Goal: Task Accomplishment & Management: Complete application form

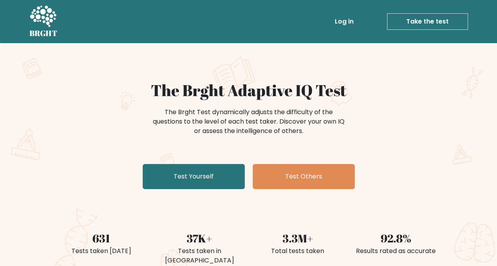
click at [173, 183] on link "Test Yourself" at bounding box center [194, 176] width 102 height 25
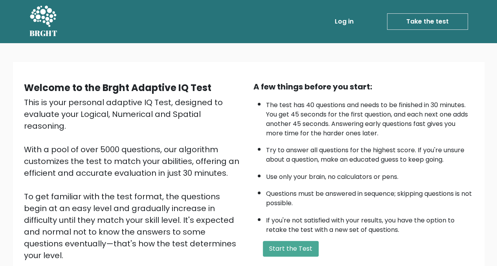
scroll to position [93, 0]
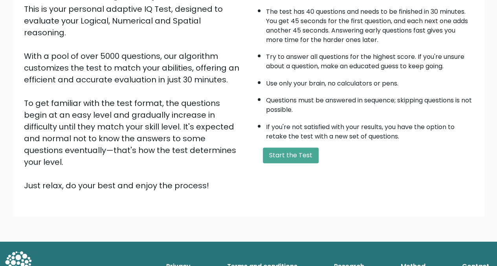
click at [272, 152] on button "Start the Test" at bounding box center [291, 156] width 56 height 16
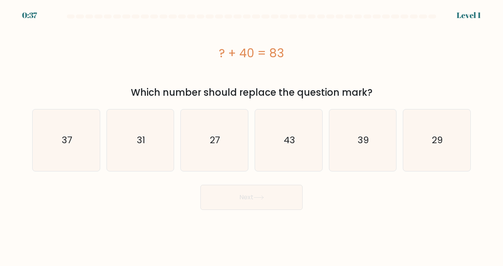
click at [295, 152] on icon "43" at bounding box center [289, 141] width 62 height 62
click at [252, 135] on input "d. 43" at bounding box center [251, 134] width 0 height 2
radio input "true"
click at [244, 194] on button "Next" at bounding box center [251, 197] width 102 height 25
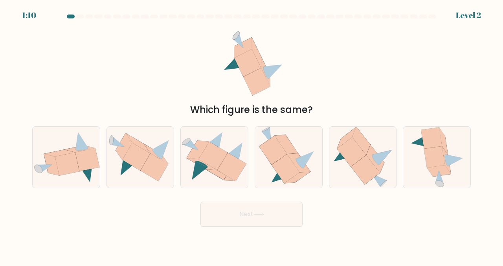
click at [141, 161] on icon at bounding box center [136, 157] width 28 height 28
click at [251, 135] on input "b." at bounding box center [251, 134] width 0 height 2
radio input "true"
click at [251, 209] on button "Next" at bounding box center [251, 214] width 102 height 25
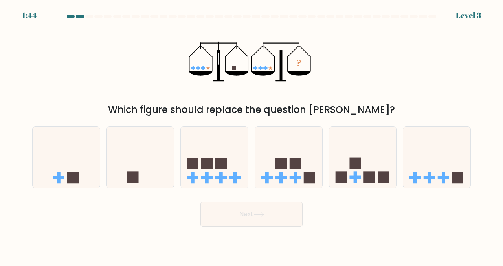
click at [128, 171] on icon at bounding box center [140, 157] width 67 height 55
click at [251, 135] on input "b." at bounding box center [251, 134] width 0 height 2
radio input "true"
click at [255, 216] on icon at bounding box center [258, 214] width 11 height 4
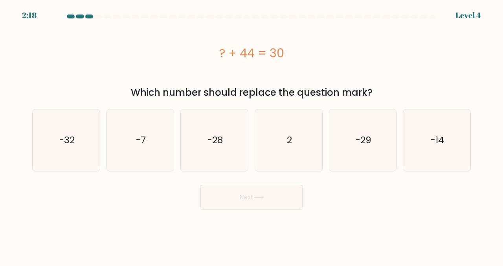
click at [465, 131] on icon "-14" at bounding box center [437, 141] width 62 height 62
click at [252, 133] on input "f. -14" at bounding box center [251, 134] width 0 height 2
radio input "true"
click at [271, 205] on button "Next" at bounding box center [251, 197] width 102 height 25
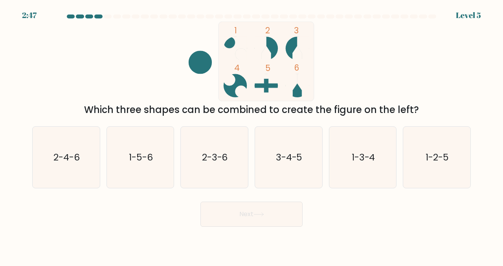
click at [206, 155] on text "2-3-6" at bounding box center [215, 157] width 26 height 13
click at [251, 135] on input "c. 2-3-6" at bounding box center [251, 134] width 0 height 2
radio input "true"
click at [242, 218] on button "Next" at bounding box center [251, 214] width 102 height 25
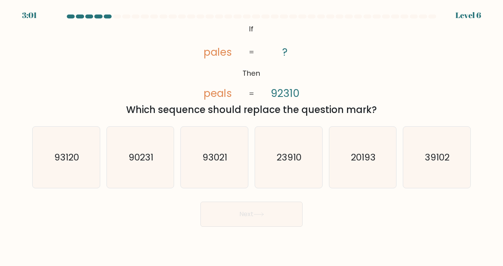
click at [149, 151] on text "90231" at bounding box center [140, 157] width 25 height 13
click at [251, 135] on input "b. 90231" at bounding box center [251, 134] width 0 height 2
radio input "true"
click at [230, 174] on icon "93021" at bounding box center [214, 158] width 62 height 62
click at [251, 135] on input "c. 93021" at bounding box center [251, 134] width 0 height 2
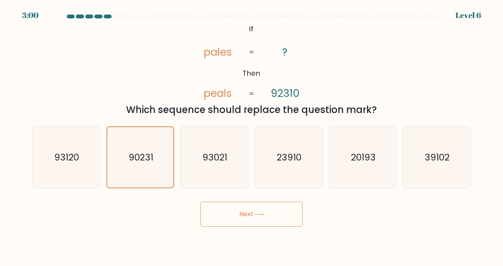
radio input "true"
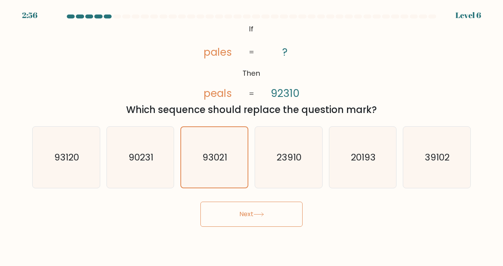
click at [242, 209] on button "Next" at bounding box center [251, 214] width 102 height 25
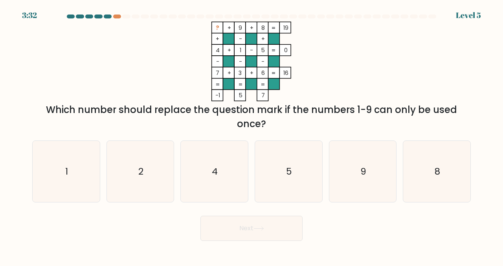
click at [140, 178] on icon "2" at bounding box center [141, 172] width 62 height 62
click at [251, 135] on input "b. 2" at bounding box center [251, 134] width 0 height 2
radio input "true"
click at [233, 232] on button "Next" at bounding box center [251, 228] width 102 height 25
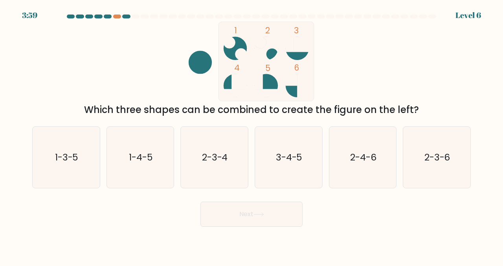
click at [298, 162] on text "3-4-5" at bounding box center [289, 157] width 27 height 13
click at [252, 135] on input "d. 3-4-5" at bounding box center [251, 134] width 0 height 2
radio input "true"
click at [263, 202] on button "Next" at bounding box center [251, 214] width 102 height 25
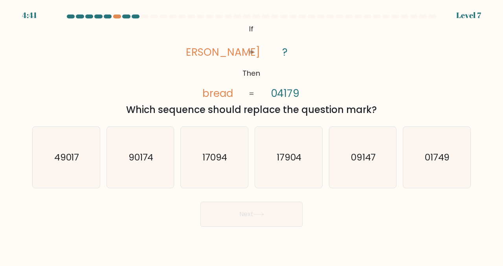
click at [117, 18] on div at bounding box center [117, 17] width 8 height 4
click at [131, 15] on at bounding box center [251, 17] width 371 height 4
click at [135, 18] on div at bounding box center [136, 17] width 8 height 4
click at [447, 151] on text "01749" at bounding box center [436, 157] width 25 height 13
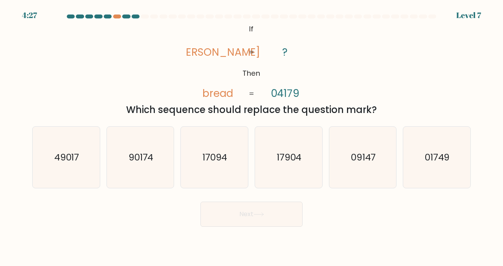
click at [252, 135] on input "f. 01749" at bounding box center [251, 134] width 0 height 2
radio input "true"
click at [229, 219] on button "Next" at bounding box center [251, 214] width 102 height 25
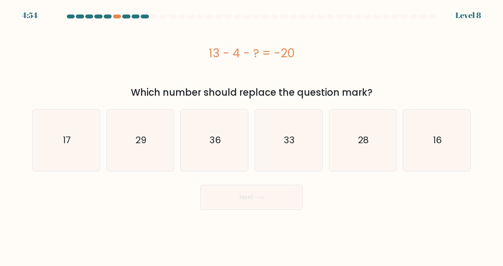
click at [149, 150] on icon "29" at bounding box center [141, 141] width 62 height 62
click at [251, 135] on input "b. 29" at bounding box center [251, 134] width 0 height 2
radio input "true"
click at [261, 194] on button "Next" at bounding box center [251, 197] width 102 height 25
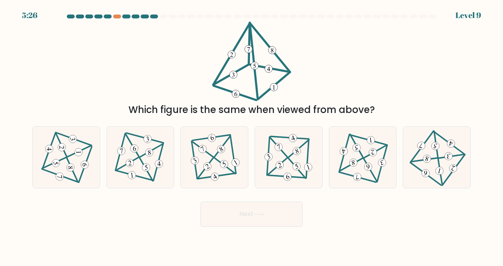
click at [308, 138] on 494 at bounding box center [290, 138] width 38 height 3
click at [252, 135] on input "d." at bounding box center [251, 134] width 0 height 2
radio input "true"
click at [263, 217] on button "Next" at bounding box center [251, 214] width 102 height 25
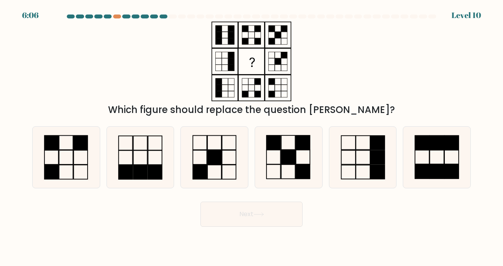
click at [117, 17] on div at bounding box center [117, 17] width 8 height 4
click at [308, 171] on rect at bounding box center [303, 172] width 14 height 14
click at [252, 135] on input "d." at bounding box center [251, 134] width 0 height 2
radio input "true"
click at [289, 216] on button "Next" at bounding box center [251, 214] width 102 height 25
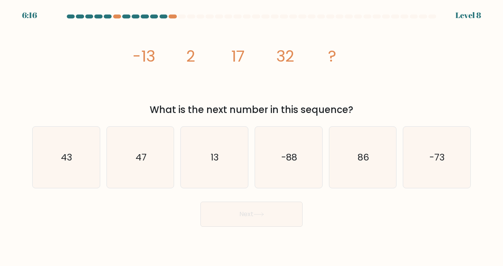
click at [444, 173] on icon "-73" at bounding box center [437, 158] width 62 height 62
click at [252, 135] on input "f. -73" at bounding box center [251, 134] width 0 height 2
radio input "true"
click at [268, 204] on button "Next" at bounding box center [251, 214] width 102 height 25
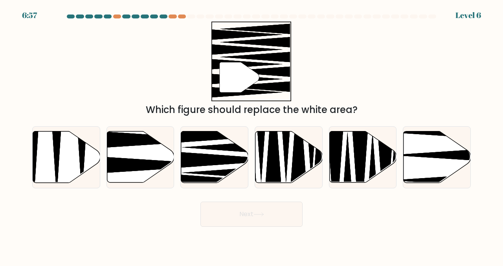
click at [268, 215] on button "Next" at bounding box center [251, 214] width 102 height 25
click at [210, 172] on icon at bounding box center [241, 172] width 118 height 17
click at [251, 135] on input "c." at bounding box center [251, 134] width 0 height 2
radio input "true"
click at [250, 229] on body "6:45 Level 6" at bounding box center [251, 133] width 503 height 266
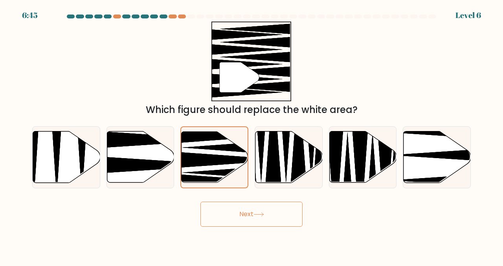
click at [250, 223] on button "Next" at bounding box center [251, 214] width 102 height 25
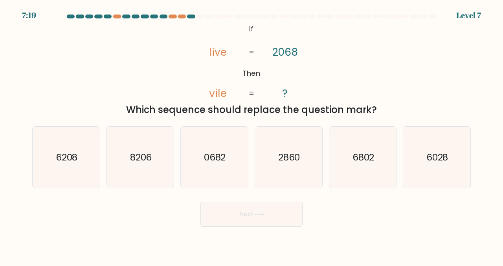
click at [442, 171] on icon "6028" at bounding box center [437, 158] width 62 height 62
click at [252, 135] on input "f. 6028" at bounding box center [251, 134] width 0 height 2
radio input "true"
click at [239, 216] on button "Next" at bounding box center [251, 214] width 102 height 25
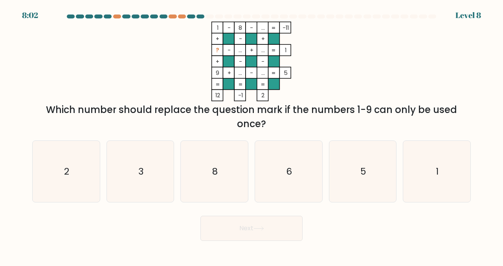
click at [182, 17] on div at bounding box center [182, 17] width 8 height 4
click at [66, 158] on icon "2" at bounding box center [66, 172] width 62 height 62
click at [251, 135] on input "a. 2" at bounding box center [251, 134] width 0 height 2
radio input "true"
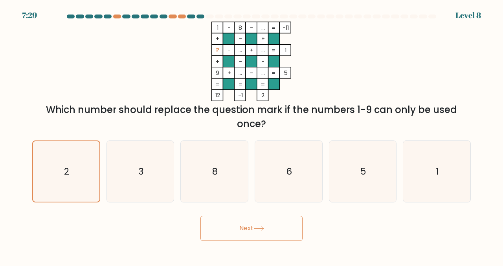
click at [247, 231] on button "Next" at bounding box center [251, 228] width 102 height 25
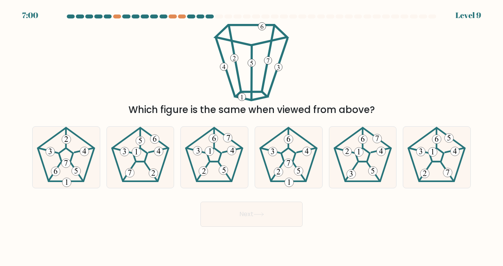
click at [135, 170] on icon at bounding box center [141, 158] width 62 height 62
click at [251, 135] on input "b." at bounding box center [251, 134] width 0 height 2
radio input "true"
click at [247, 223] on button "Next" at bounding box center [251, 214] width 102 height 25
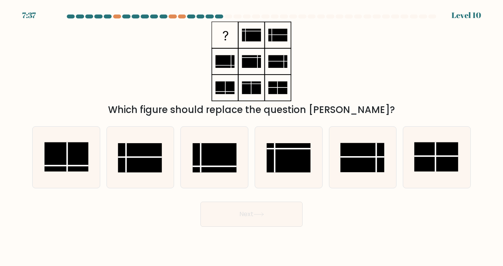
click at [154, 156] on rect at bounding box center [140, 157] width 44 height 29
click at [251, 135] on input "b." at bounding box center [251, 134] width 0 height 2
radio input "true"
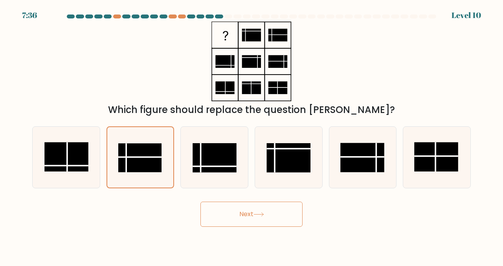
click at [249, 211] on button "Next" at bounding box center [251, 214] width 102 height 25
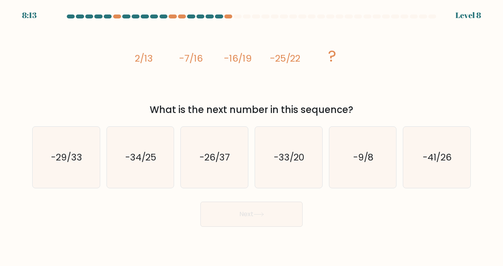
click at [364, 146] on icon "-9/8" at bounding box center [363, 158] width 62 height 62
click at [252, 135] on input "e. -9/8" at bounding box center [251, 134] width 0 height 2
radio input "true"
click at [248, 218] on button "Next" at bounding box center [251, 214] width 102 height 25
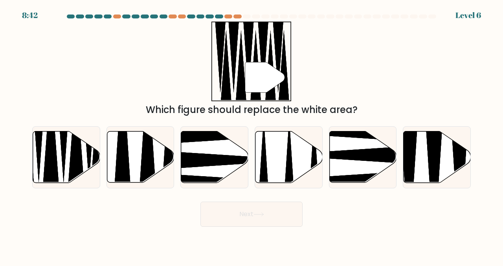
click at [68, 144] on icon at bounding box center [66, 157] width 67 height 51
click at [251, 135] on input "a." at bounding box center [251, 134] width 0 height 2
radio input "true"
click at [68, 144] on icon at bounding box center [66, 157] width 66 height 51
click at [251, 135] on input "a." at bounding box center [251, 134] width 0 height 2
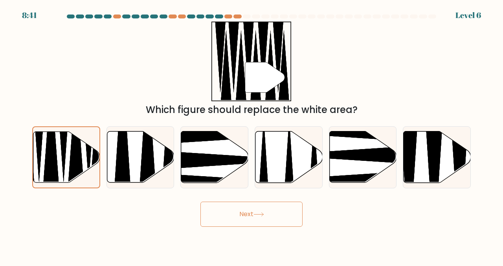
drag, startPoint x: 248, startPoint y: 242, endPoint x: 243, endPoint y: 234, distance: 9.5
click at [243, 234] on body "8:41 Level 6" at bounding box center [251, 133] width 503 height 266
click at [231, 217] on button "Next" at bounding box center [251, 214] width 102 height 25
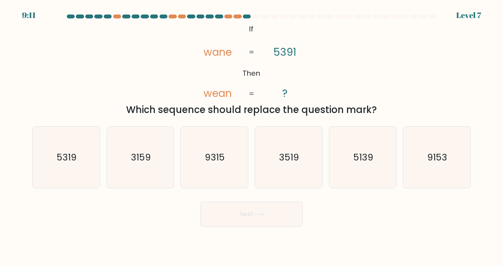
click at [384, 184] on icon "5139" at bounding box center [363, 158] width 62 height 62
click at [252, 135] on input "e. 5139" at bounding box center [251, 134] width 0 height 2
radio input "true"
click at [292, 222] on button "Next" at bounding box center [251, 214] width 102 height 25
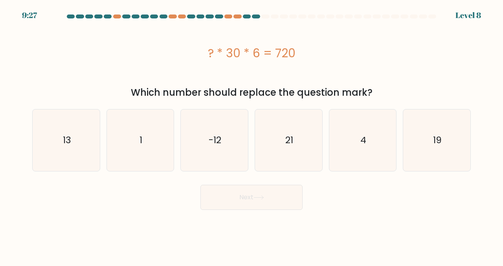
click at [359, 131] on icon "4" at bounding box center [363, 141] width 62 height 62
click at [252, 133] on input "e. 4" at bounding box center [251, 134] width 0 height 2
radio input "true"
click at [277, 191] on button "Next" at bounding box center [251, 197] width 102 height 25
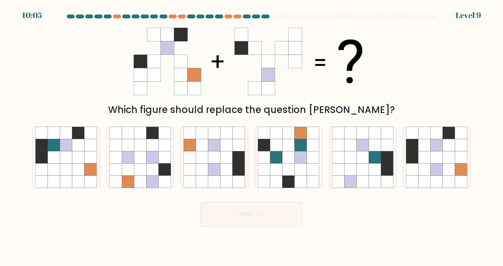
click at [425, 151] on icon at bounding box center [424, 157] width 12 height 12
click at [252, 135] on input "f." at bounding box center [251, 134] width 0 height 2
radio input "true"
click at [278, 229] on body "10:05 Level 9" at bounding box center [251, 133] width 503 height 266
click at [274, 214] on button "Next" at bounding box center [251, 214] width 102 height 25
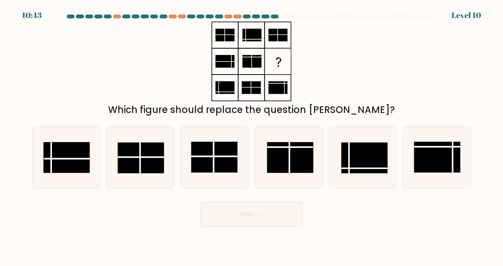
click at [381, 153] on rect at bounding box center [364, 158] width 46 height 31
click at [252, 135] on input "e." at bounding box center [251, 134] width 0 height 2
radio input "true"
click at [275, 202] on button "Next" at bounding box center [251, 214] width 102 height 25
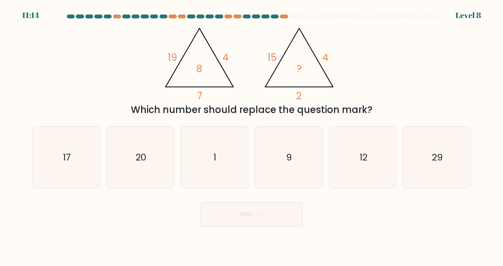
click at [186, 156] on icon "1" at bounding box center [214, 158] width 62 height 62
click at [251, 135] on input "c. 1" at bounding box center [251, 134] width 0 height 2
radio input "true"
click at [211, 210] on button "Next" at bounding box center [251, 214] width 102 height 25
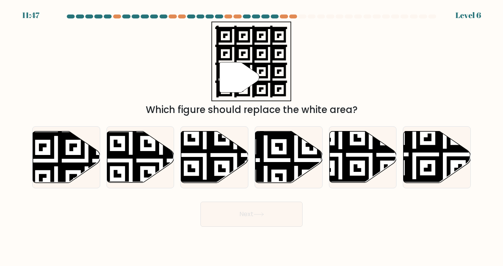
click at [62, 164] on icon at bounding box center [87, 130] width 122 height 122
click at [251, 135] on input "a." at bounding box center [251, 134] width 0 height 2
radio input "true"
click at [254, 219] on button "Next" at bounding box center [251, 214] width 102 height 25
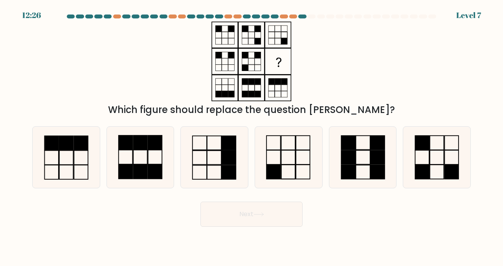
click at [439, 171] on icon at bounding box center [437, 158] width 62 height 62
click at [252, 135] on input "f." at bounding box center [251, 134] width 0 height 2
radio input "true"
click at [236, 217] on button "Next" at bounding box center [251, 214] width 102 height 25
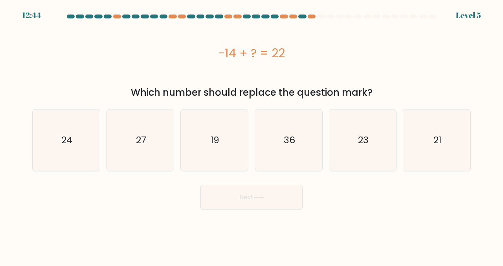
drag, startPoint x: 302, startPoint y: 49, endPoint x: 157, endPoint y: 51, distance: 145.7
click at [157, 51] on div "-14 + ? = 22" at bounding box center [251, 53] width 438 height 18
copy div "-14 + ? = 22"
click at [285, 146] on text "36" at bounding box center [288, 140] width 11 height 13
click at [252, 135] on input "d. 36" at bounding box center [251, 134] width 0 height 2
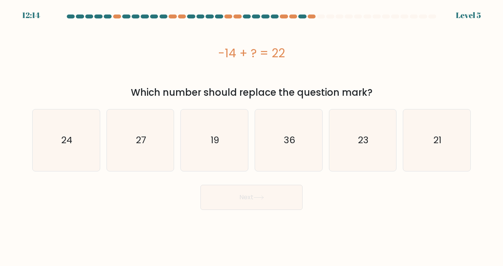
radio input "true"
click at [256, 204] on button "Next" at bounding box center [251, 197] width 102 height 25
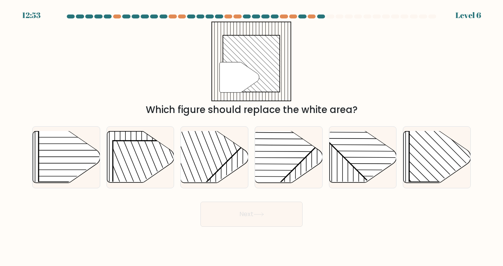
click at [436, 160] on rect at bounding box center [457, 134] width 96 height 96
click at [252, 135] on input "f." at bounding box center [251, 134] width 0 height 2
radio input "true"
click at [248, 210] on button "Next" at bounding box center [251, 214] width 102 height 25
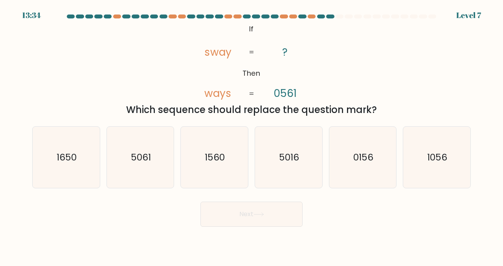
click at [248, 210] on button "Next" at bounding box center [251, 214] width 102 height 25
click at [447, 178] on icon "1056" at bounding box center [437, 158] width 62 height 62
click at [252, 135] on input "f. 1056" at bounding box center [251, 134] width 0 height 2
radio input "true"
click at [254, 219] on button "Next" at bounding box center [251, 214] width 102 height 25
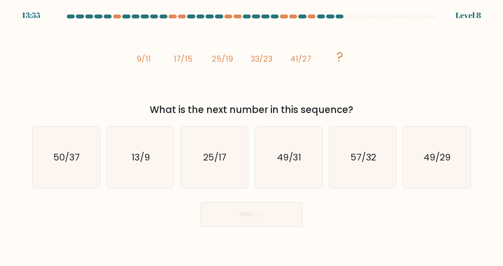
click at [155, 170] on icon "13/9" at bounding box center [141, 158] width 62 height 62
click at [251, 135] on input "b. 13/9" at bounding box center [251, 134] width 0 height 2
radio input "true"
click at [228, 216] on button "Next" at bounding box center [251, 214] width 102 height 25
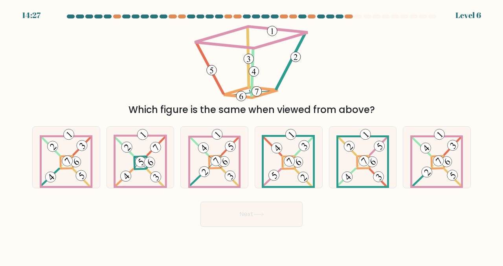
click at [212, 152] on icon at bounding box center [214, 158] width 53 height 62
click at [251, 135] on input "c." at bounding box center [251, 134] width 0 height 2
radio input "true"
click at [229, 214] on button "Next" at bounding box center [251, 214] width 102 height 25
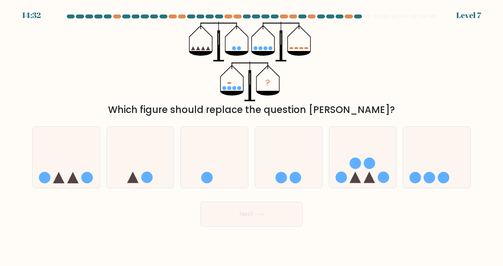
click at [366, 138] on icon at bounding box center [362, 157] width 67 height 55
click at [252, 135] on input "e." at bounding box center [251, 134] width 0 height 2
radio input "true"
click at [250, 208] on button "Next" at bounding box center [251, 214] width 102 height 25
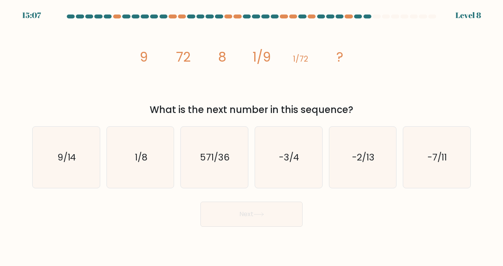
click at [87, 159] on icon "9/14" at bounding box center [66, 158] width 62 height 62
click at [251, 135] on input "a. 9/14" at bounding box center [251, 134] width 0 height 2
radio input "true"
click at [229, 211] on button "Next" at bounding box center [251, 214] width 102 height 25
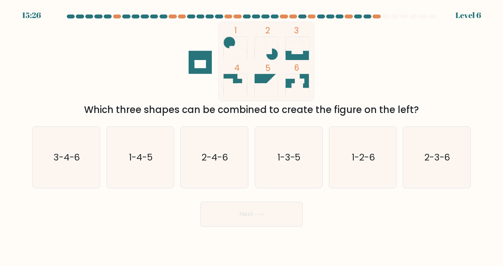
click at [231, 149] on icon "2-4-6" at bounding box center [214, 158] width 62 height 62
click at [251, 135] on input "c. 2-4-6" at bounding box center [251, 134] width 0 height 2
radio input "true"
click at [233, 210] on button "Next" at bounding box center [251, 214] width 102 height 25
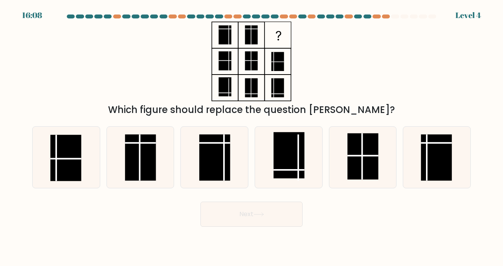
click at [224, 165] on line at bounding box center [224, 157] width 0 height 46
click at [251, 135] on input "c." at bounding box center [251, 134] width 0 height 2
radio input "true"
click at [228, 217] on button "Next" at bounding box center [251, 214] width 102 height 25
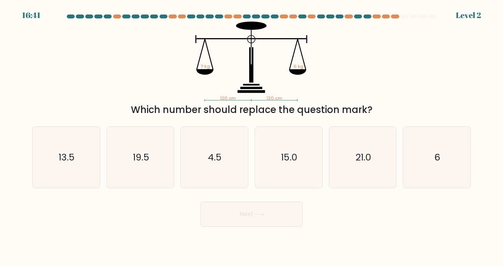
click at [477, 150] on form at bounding box center [251, 121] width 503 height 212
click at [412, 155] on icon "6" at bounding box center [437, 158] width 62 height 62
click at [252, 135] on input "f. 6" at bounding box center [251, 134] width 0 height 2
radio input "true"
click at [261, 215] on icon at bounding box center [258, 215] width 9 height 4
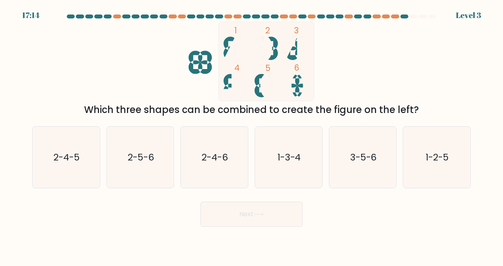
click at [154, 163] on text "2-5-6" at bounding box center [141, 157] width 26 height 13
click at [251, 135] on input "b. 2-5-6" at bounding box center [251, 134] width 0 height 2
radio input "true"
click at [256, 209] on button "Next" at bounding box center [251, 214] width 102 height 25
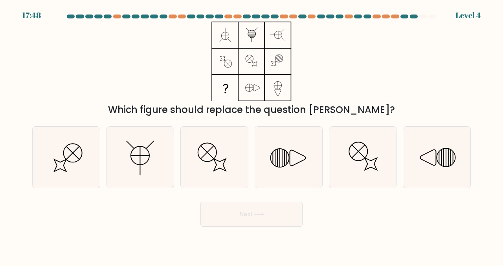
click at [443, 148] on icon at bounding box center [437, 158] width 62 height 62
click at [252, 135] on input "f." at bounding box center [251, 134] width 0 height 2
radio input "true"
click at [280, 205] on button "Next" at bounding box center [251, 214] width 102 height 25
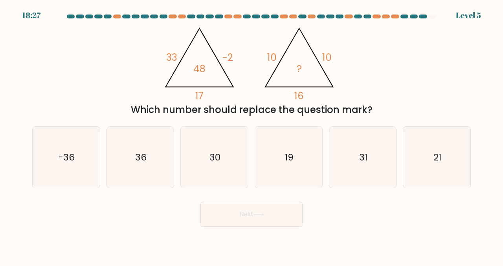
click at [221, 167] on icon "30" at bounding box center [214, 158] width 62 height 62
click at [251, 135] on input "c. 30" at bounding box center [251, 134] width 0 height 2
radio input "true"
click at [236, 218] on button "Next" at bounding box center [251, 214] width 102 height 25
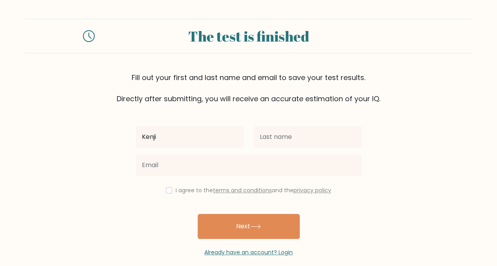
type input "Kenji"
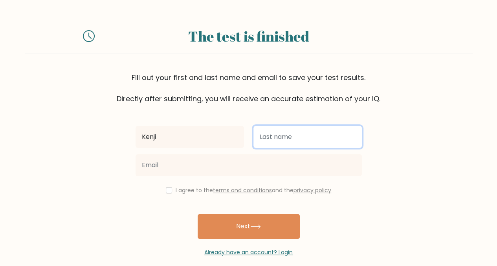
click at [284, 139] on input "text" at bounding box center [307, 137] width 108 height 22
type input "Hollande"
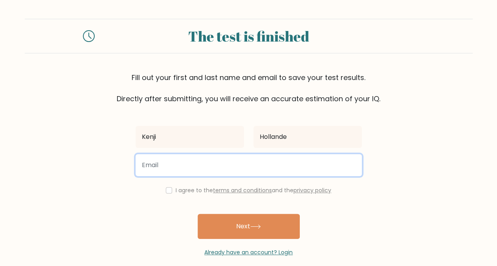
click at [248, 167] on input "email" at bounding box center [248, 165] width 226 height 22
type input "kenjihollande@gmail.com"
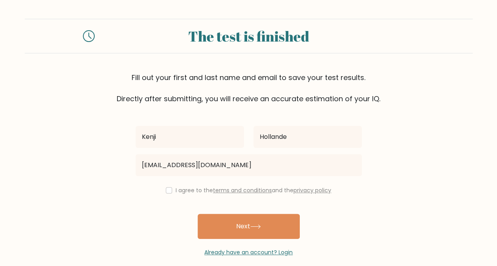
click at [166, 193] on div "I agree to the terms and conditions and the privacy policy" at bounding box center [249, 190] width 236 height 9
click at [166, 189] on input "checkbox" at bounding box center [169, 190] width 6 height 6
checkbox input "true"
click at [246, 233] on button "Next" at bounding box center [248, 226] width 102 height 25
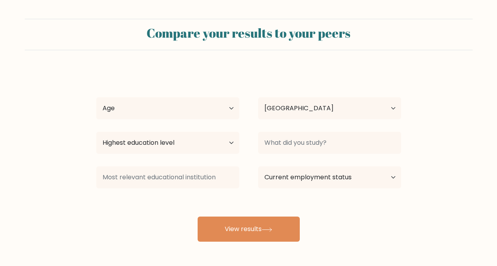
select select "AU"
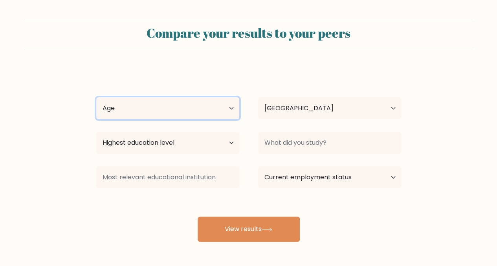
click at [212, 115] on select "Age Under [DEMOGRAPHIC_DATA] [DEMOGRAPHIC_DATA] [DEMOGRAPHIC_DATA] [DEMOGRAPHIC…" at bounding box center [167, 108] width 143 height 22
select select "min_18"
click at [96, 97] on select "Age Under [DEMOGRAPHIC_DATA] [DEMOGRAPHIC_DATA] [DEMOGRAPHIC_DATA] [DEMOGRAPHIC…" at bounding box center [167, 108] width 143 height 22
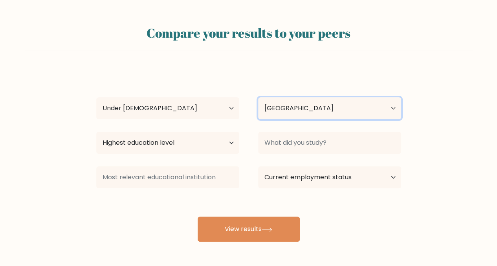
click at [280, 116] on select "Country Afghanistan Albania Algeria American Samoa Andorra Angola Anguilla Anta…" at bounding box center [329, 108] width 143 height 22
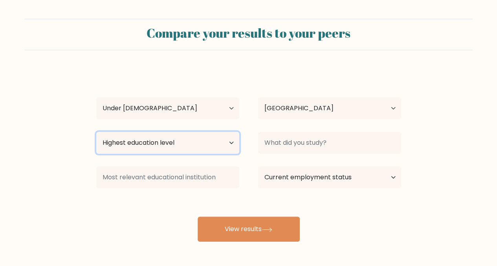
click at [200, 133] on select "Highest education level No schooling Primary Lower Secondary Upper Secondary Oc…" at bounding box center [167, 143] width 143 height 22
click at [203, 137] on select "Highest education level No schooling Primary Lower Secondary Upper Secondary Oc…" at bounding box center [167, 143] width 143 height 22
click at [175, 150] on select "Highest education level No schooling Primary Lower Secondary Upper Secondary Oc…" at bounding box center [167, 143] width 143 height 22
select select "lower_secondary"
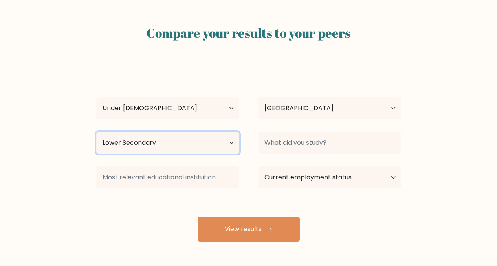
click at [96, 132] on select "Highest education level No schooling Primary Lower Secondary Upper Secondary Oc…" at bounding box center [167, 143] width 143 height 22
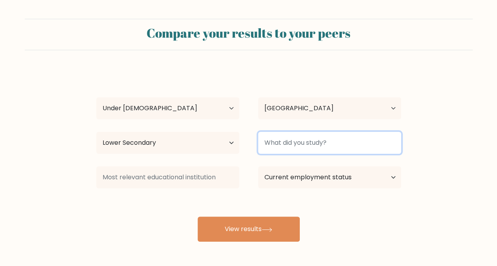
click at [298, 145] on input at bounding box center [329, 143] width 143 height 22
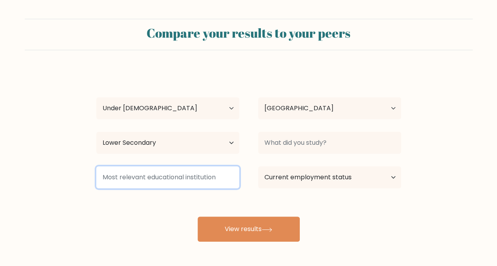
click at [197, 176] on input at bounding box center [167, 177] width 143 height 22
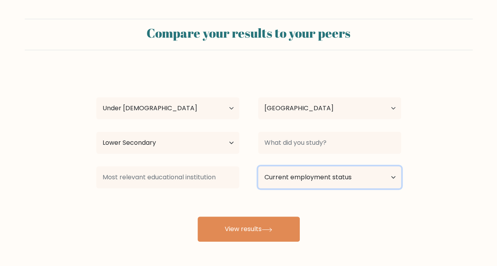
click at [294, 179] on select "Current employment status Employed Student Retired Other / prefer not to answer" at bounding box center [329, 177] width 143 height 22
click at [258, 166] on select "Current employment status Employed Student Retired Other / prefer not to answer" at bounding box center [329, 177] width 143 height 22
click at [272, 178] on select "Current employment status Employed Student Retired Other / prefer not to answer" at bounding box center [329, 177] width 143 height 22
select select "student"
click at [258, 166] on select "Current employment status Employed Student Retired Other / prefer not to answer" at bounding box center [329, 177] width 143 height 22
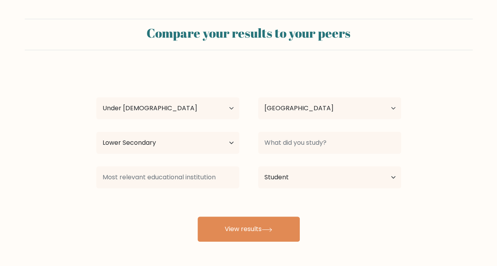
click at [246, 230] on button "View results" at bounding box center [248, 229] width 102 height 25
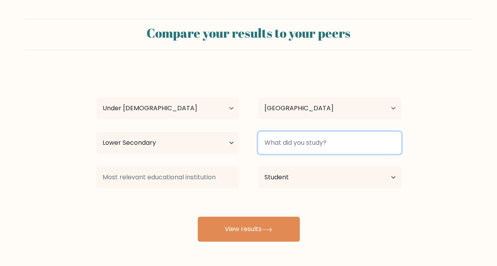
click at [298, 148] on input at bounding box center [329, 143] width 143 height 22
type input "S"
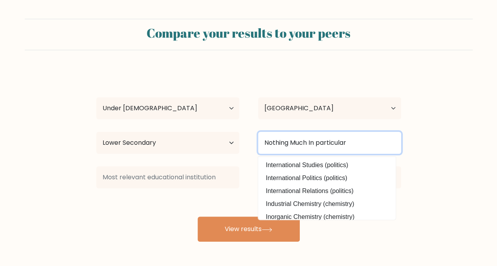
type input "Nothing Much In particular"
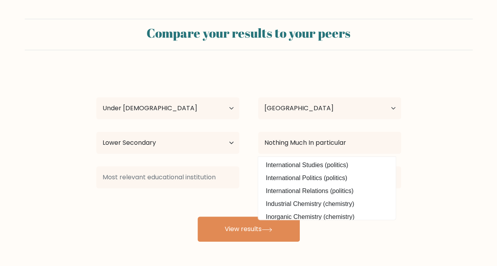
click at [185, 218] on div "Kenji Hollande Age Under 18 years old 18-24 years old 25-34 years old 35-44 yea…" at bounding box center [248, 155] width 314 height 173
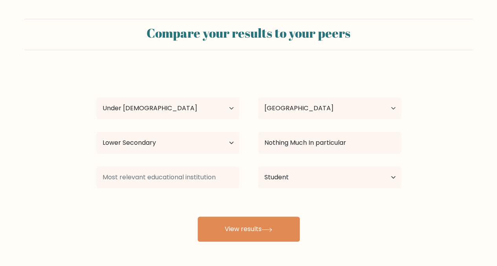
click at [281, 236] on button "View results" at bounding box center [248, 229] width 102 height 25
click at [218, 195] on div "Kenji Hollande Age Under 18 years old 18-24 years old 25-34 years old 35-44 yea…" at bounding box center [248, 155] width 314 height 173
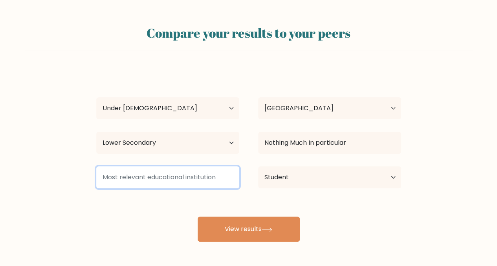
click at [208, 183] on input at bounding box center [167, 177] width 143 height 22
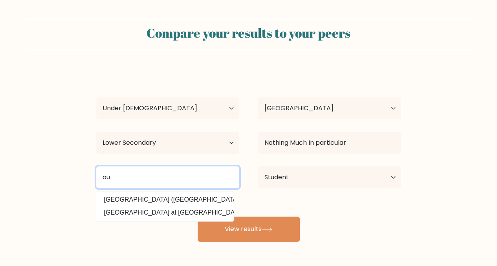
type input "a"
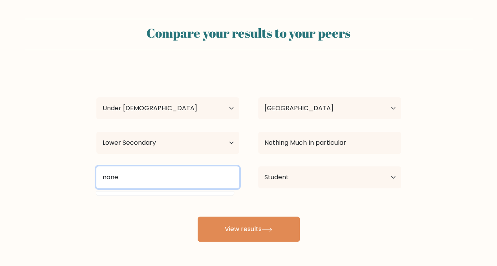
type input "none"
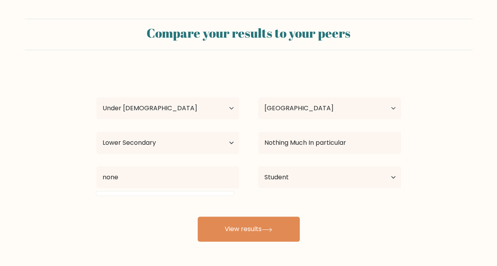
click at [237, 234] on button "View results" at bounding box center [248, 229] width 102 height 25
click at [146, 84] on div "Kenji Hollande Age Under 18 years old 18-24 years old 25-34 years old 35-44 yea…" at bounding box center [248, 155] width 314 height 173
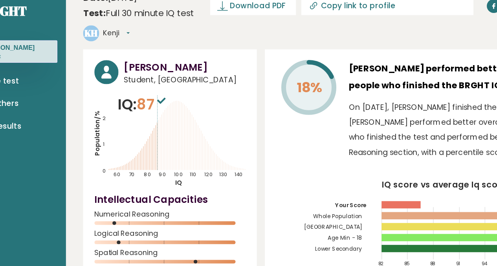
click at [150, 81] on span "87" at bounding box center [153, 88] width 23 height 15
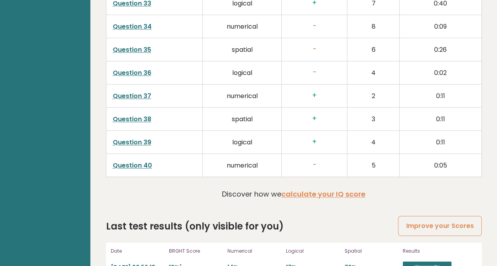
scroll to position [2007, 0]
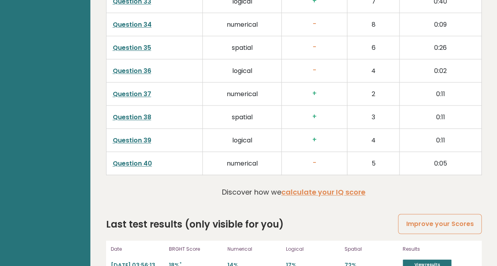
click at [311, 187] on link "calculate your IQ score" at bounding box center [323, 192] width 84 height 10
drag, startPoint x: 141, startPoint y: 73, endPoint x: 157, endPoint y: 73, distance: 16.5
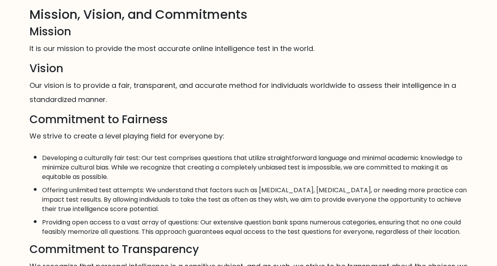
scroll to position [251, 0]
